Goal: Task Accomplishment & Management: Complete application form

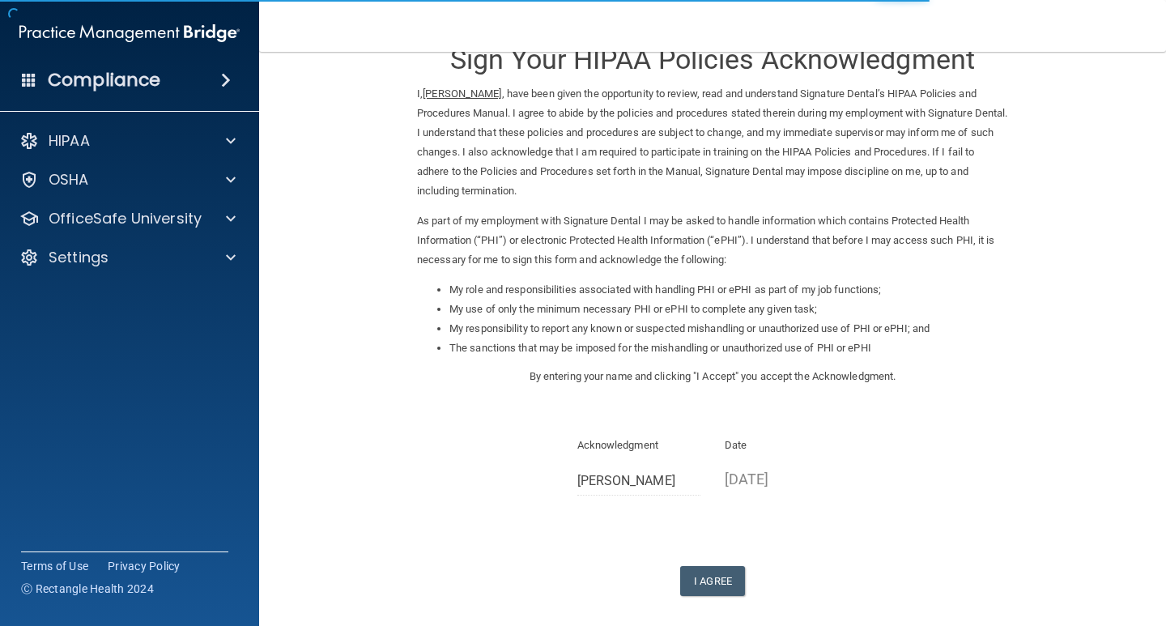
scroll to position [81, 0]
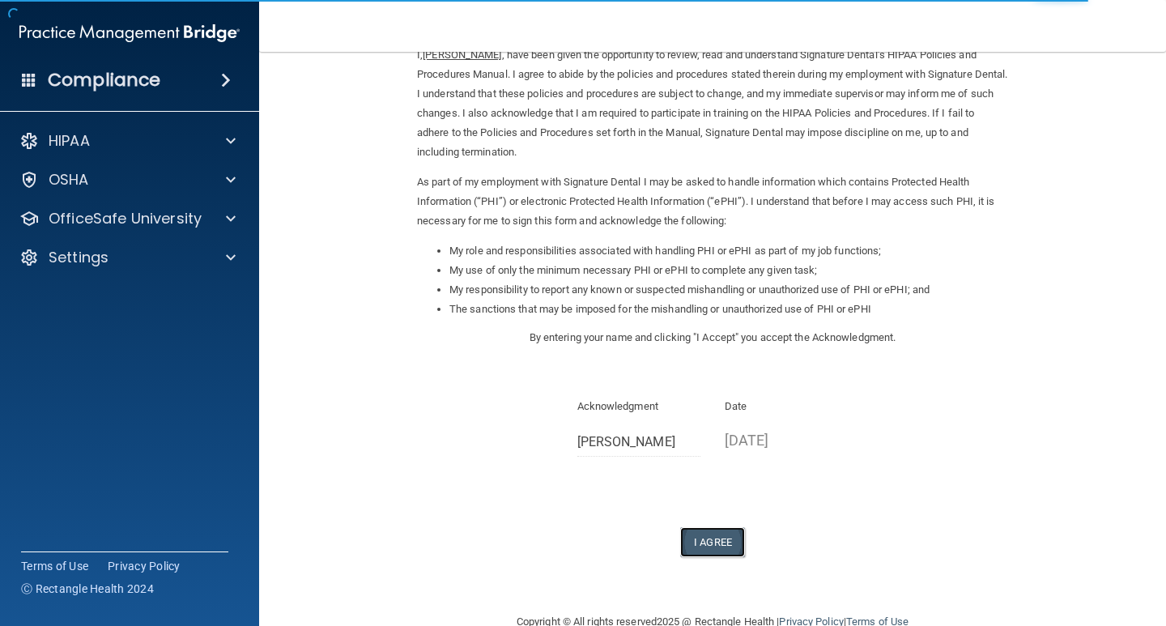
click at [717, 539] on button "I Agree" at bounding box center [712, 542] width 65 height 30
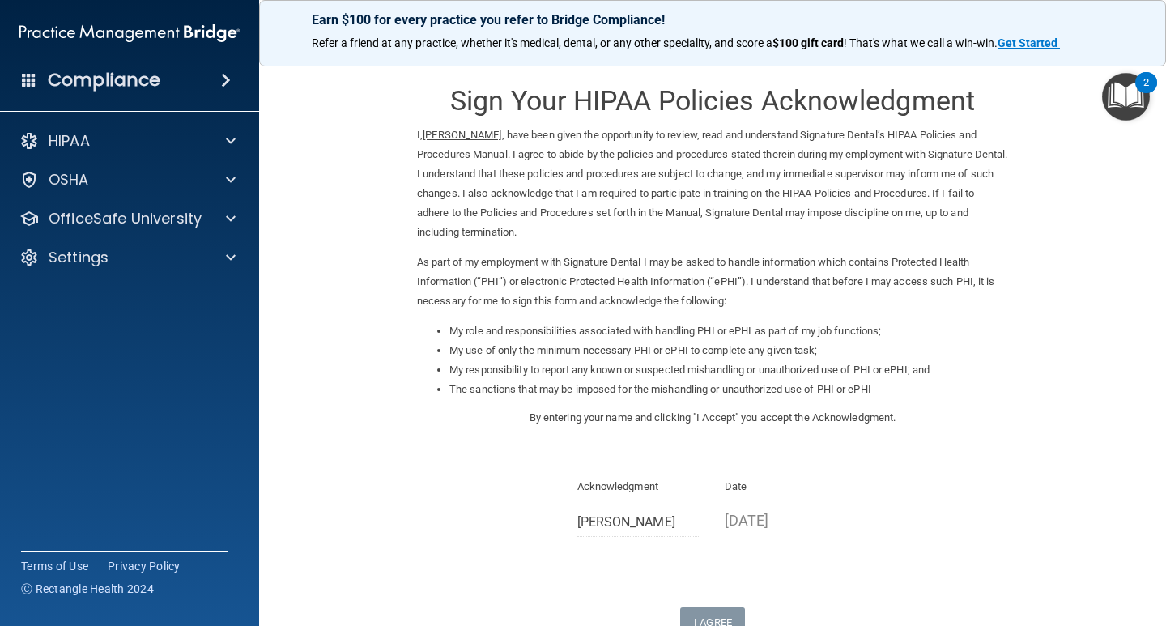
scroll to position [0, 0]
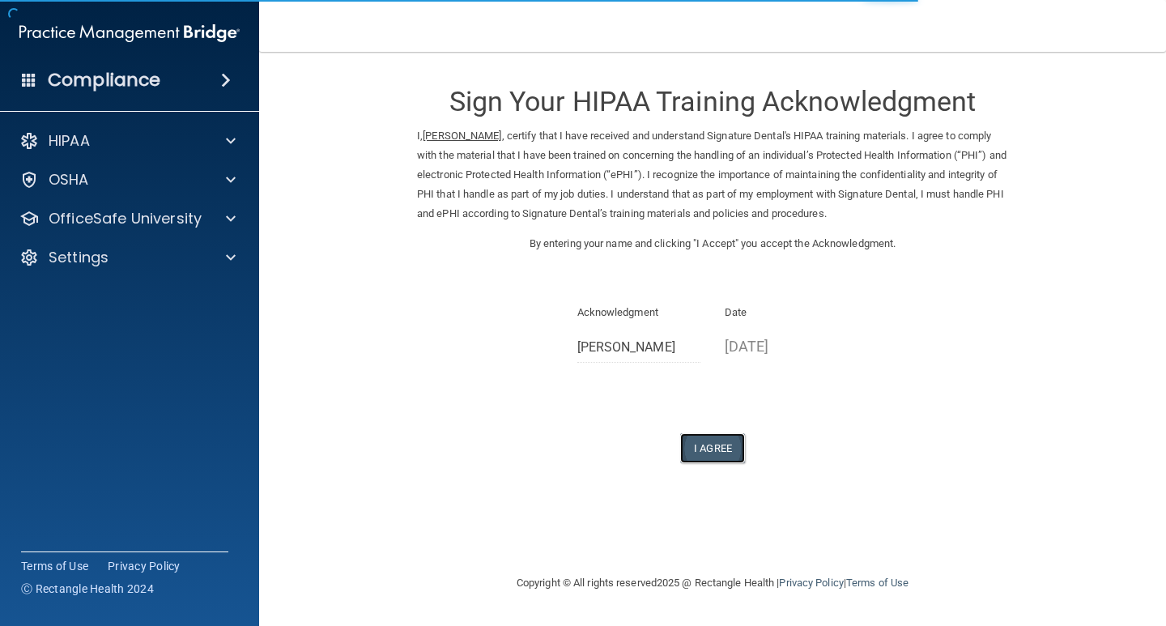
click at [723, 446] on button "I Agree" at bounding box center [712, 448] width 65 height 30
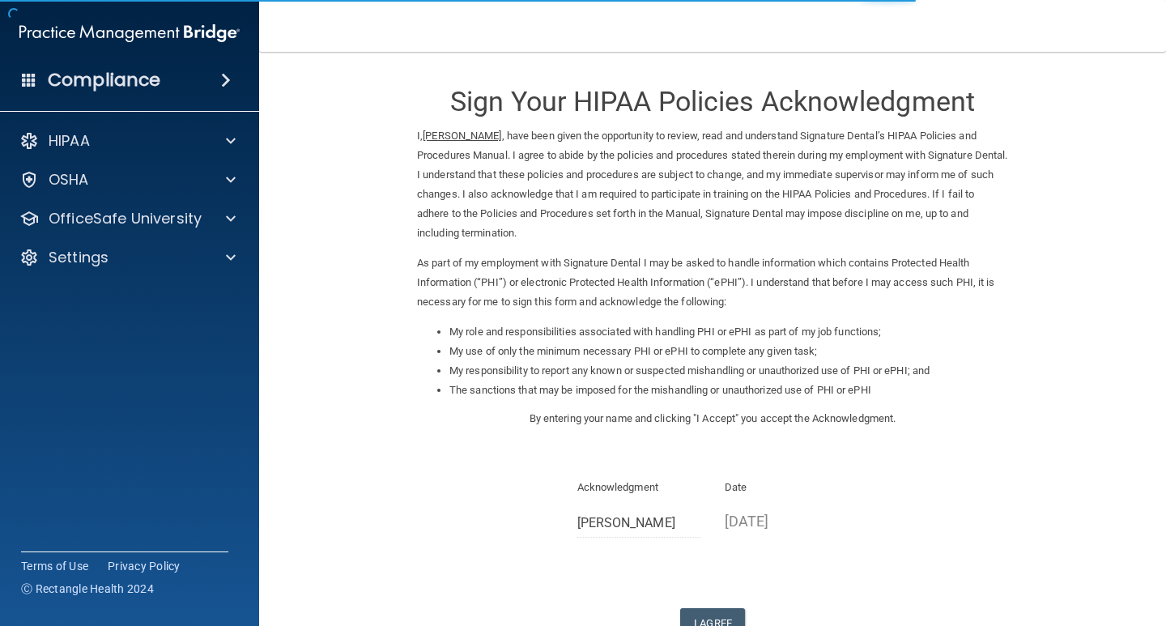
scroll to position [116, 0]
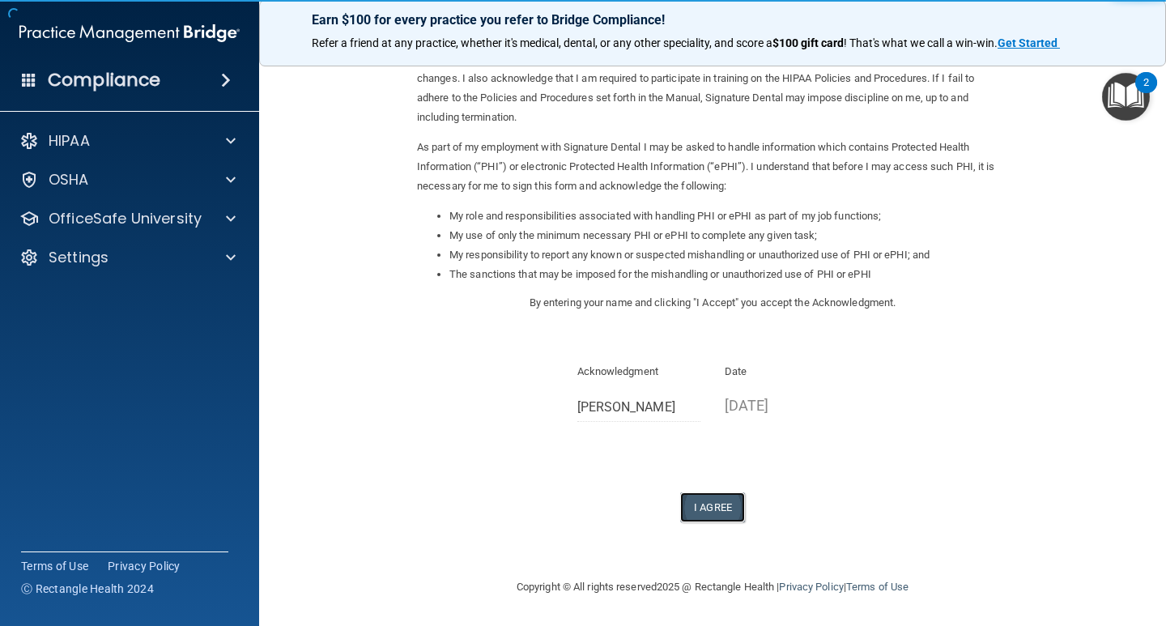
click at [717, 514] on button "I Agree" at bounding box center [712, 507] width 65 height 30
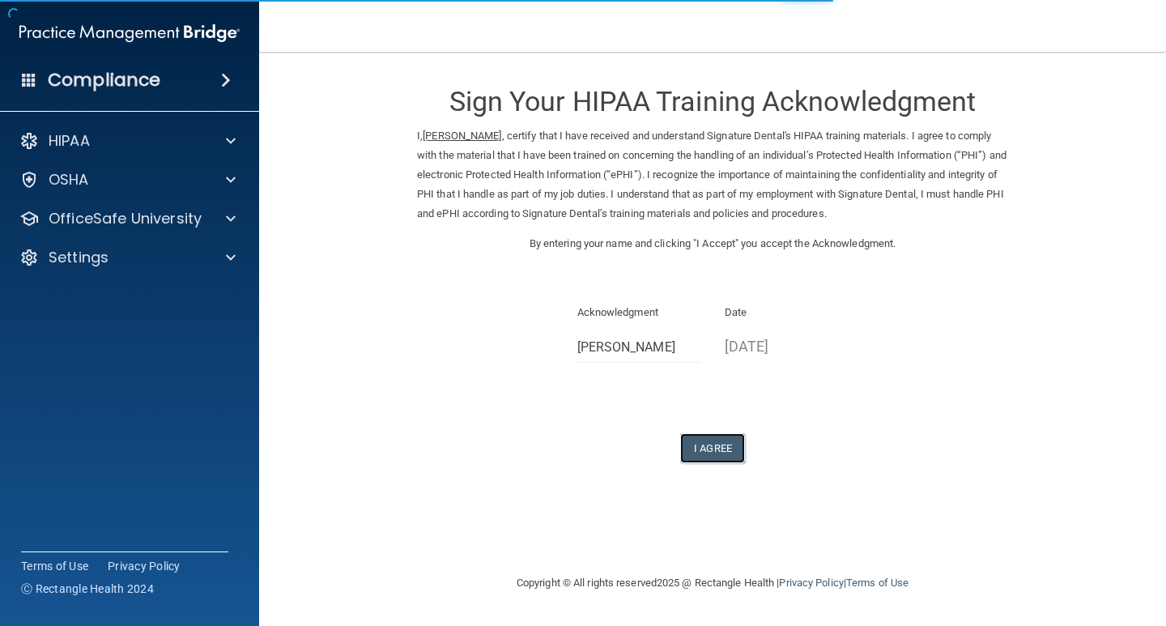
click at [709, 453] on button "I Agree" at bounding box center [712, 448] width 65 height 30
